Goal: Task Accomplishment & Management: Manage account settings

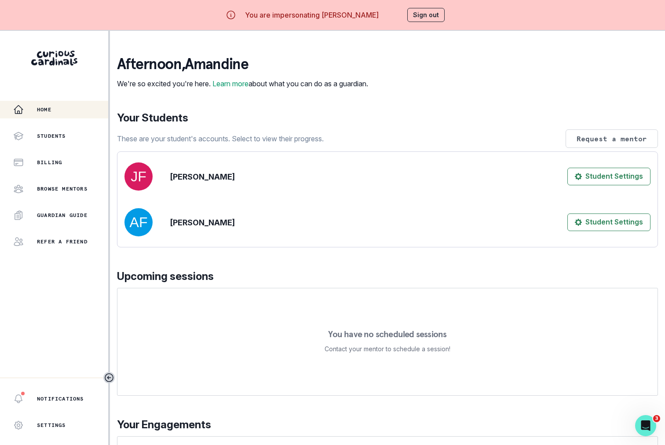
scroll to position [89, 0]
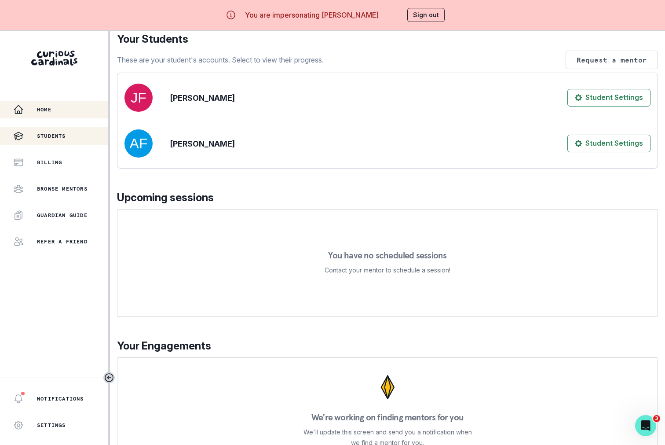
click at [70, 138] on div "Students" at bounding box center [60, 136] width 95 height 11
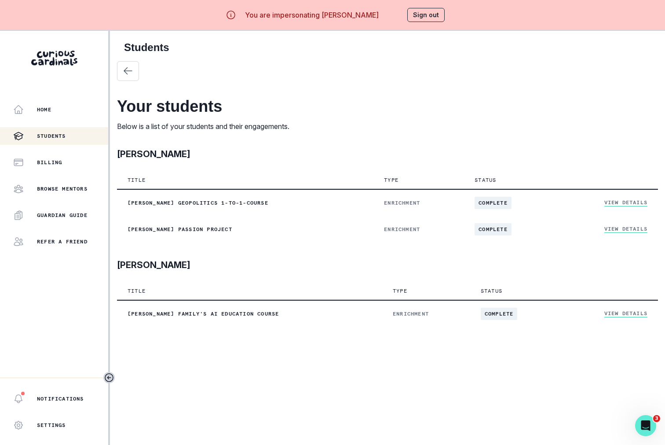
drag, startPoint x: 319, startPoint y: 17, endPoint x: 388, endPoint y: 16, distance: 68.6
click at [388, 17] on div "You are impersonating [PERSON_NAME] Sign out" at bounding box center [333, 14] width 250 height 21
copy p "[PERSON_NAME]"
click at [436, 11] on button "Sign out" at bounding box center [425, 15] width 37 height 14
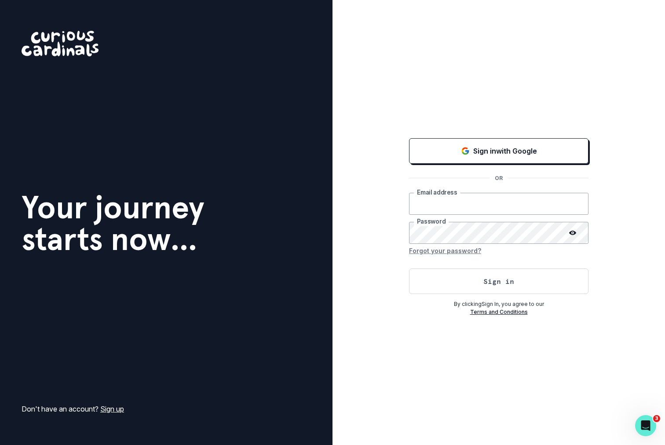
type input "[PERSON_NAME][EMAIL_ADDRESS][DOMAIN_NAME]"
click at [485, 279] on button "Sign in" at bounding box center [498, 281] width 179 height 26
